Goal: Task Accomplishment & Management: Use online tool/utility

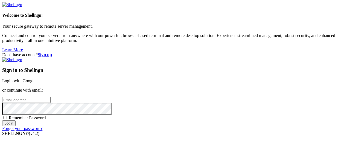
click at [22, 57] on link at bounding box center [12, 59] width 20 height 5
click at [51, 97] on input "email" at bounding box center [26, 100] width 48 height 6
type input "[EMAIL_ADDRESS][DOMAIN_NAME]"
click at [46, 115] on span "Remember Password" at bounding box center [27, 117] width 37 height 5
click at [7, 115] on input "Remember Password" at bounding box center [5, 117] width 4 height 4
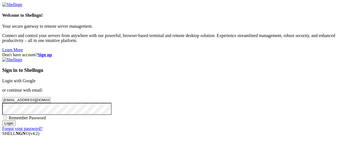
checkbox input "true"
click at [16, 126] on input "Login" at bounding box center [8, 123] width 13 height 6
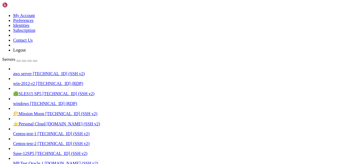
click at [32, 71] on span "aws server" at bounding box center [22, 73] width 19 height 5
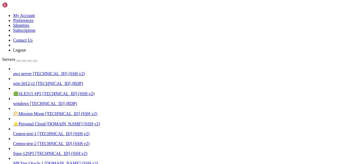
drag, startPoint x: 123, startPoint y: 490, endPoint x: 176, endPoint y: 491, distance: 53.6
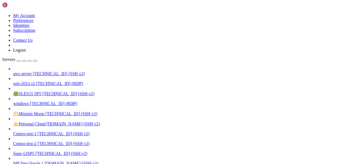
scroll to position [2, 1]
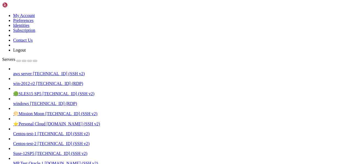
drag, startPoint x: 4, startPoint y: 415, endPoint x: 26, endPoint y: 495, distance: 83.2
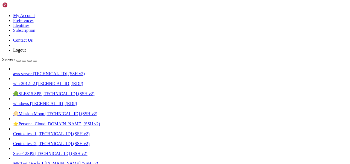
drag, startPoint x: 5, startPoint y: 415, endPoint x: 45, endPoint y: 455, distance: 56.3
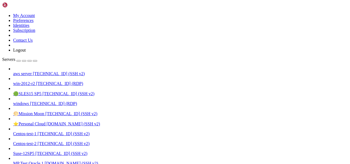
drag, startPoint x: 4, startPoint y: 417, endPoint x: 34, endPoint y: 476, distance: 66.1
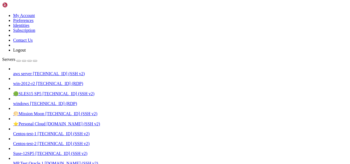
drag, startPoint x: 5, startPoint y: 393, endPoint x: 59, endPoint y: 393, distance: 53.1
drag, startPoint x: 13, startPoint y: 393, endPoint x: 36, endPoint y: 411, distance: 29.3
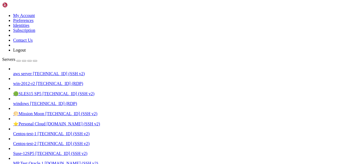
drag, startPoint x: 5, startPoint y: 391, endPoint x: 123, endPoint y: 400, distance: 117.9
copy div "#logs an error message (with all arguments you pass to it) and then immediately…"
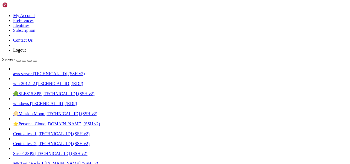
drag, startPoint x: 4, startPoint y: 387, endPoint x: 61, endPoint y: 393, distance: 57.2
drag, startPoint x: 61, startPoint y: 393, endPoint x: 4, endPoint y: 389, distance: 56.8
copy div "#print message ($*) with a timestamp (date +%F_%T) and appends it to the logfil…"
